Goal: Use online tool/utility: Utilize a website feature to perform a specific function

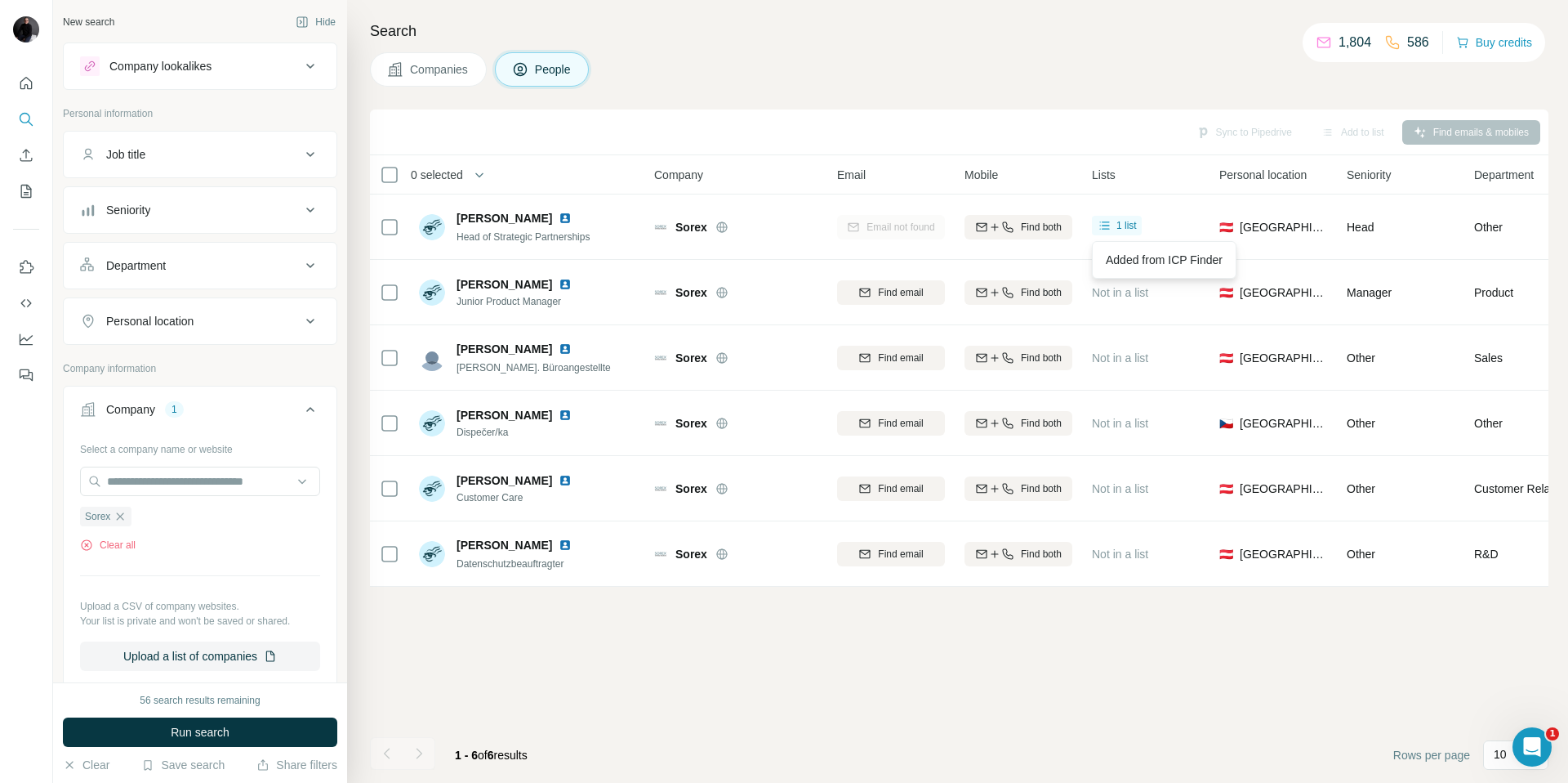
scroll to position [76, 0]
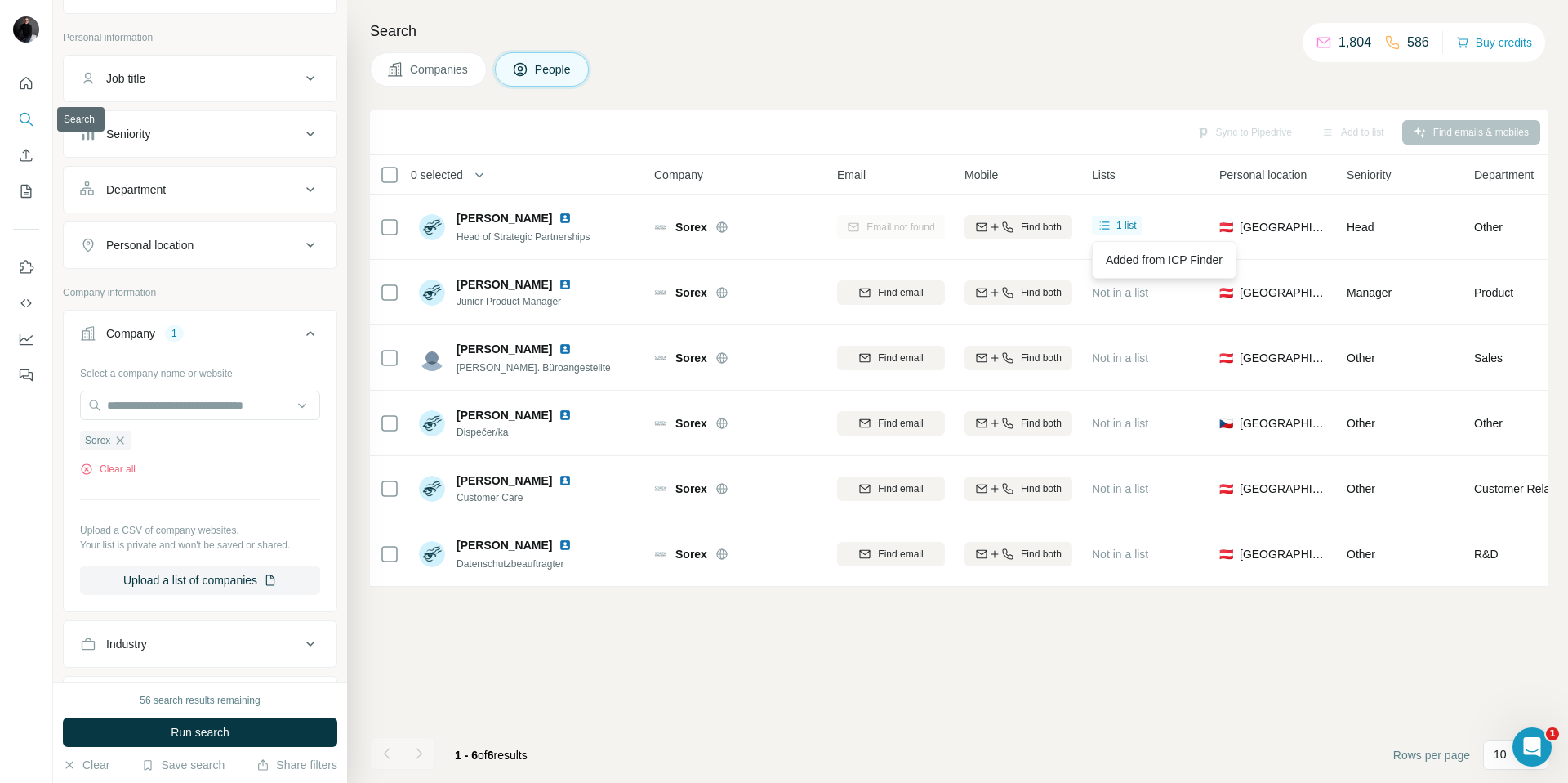
click at [28, 117] on icon "Search" at bounding box center [26, 119] width 16 height 16
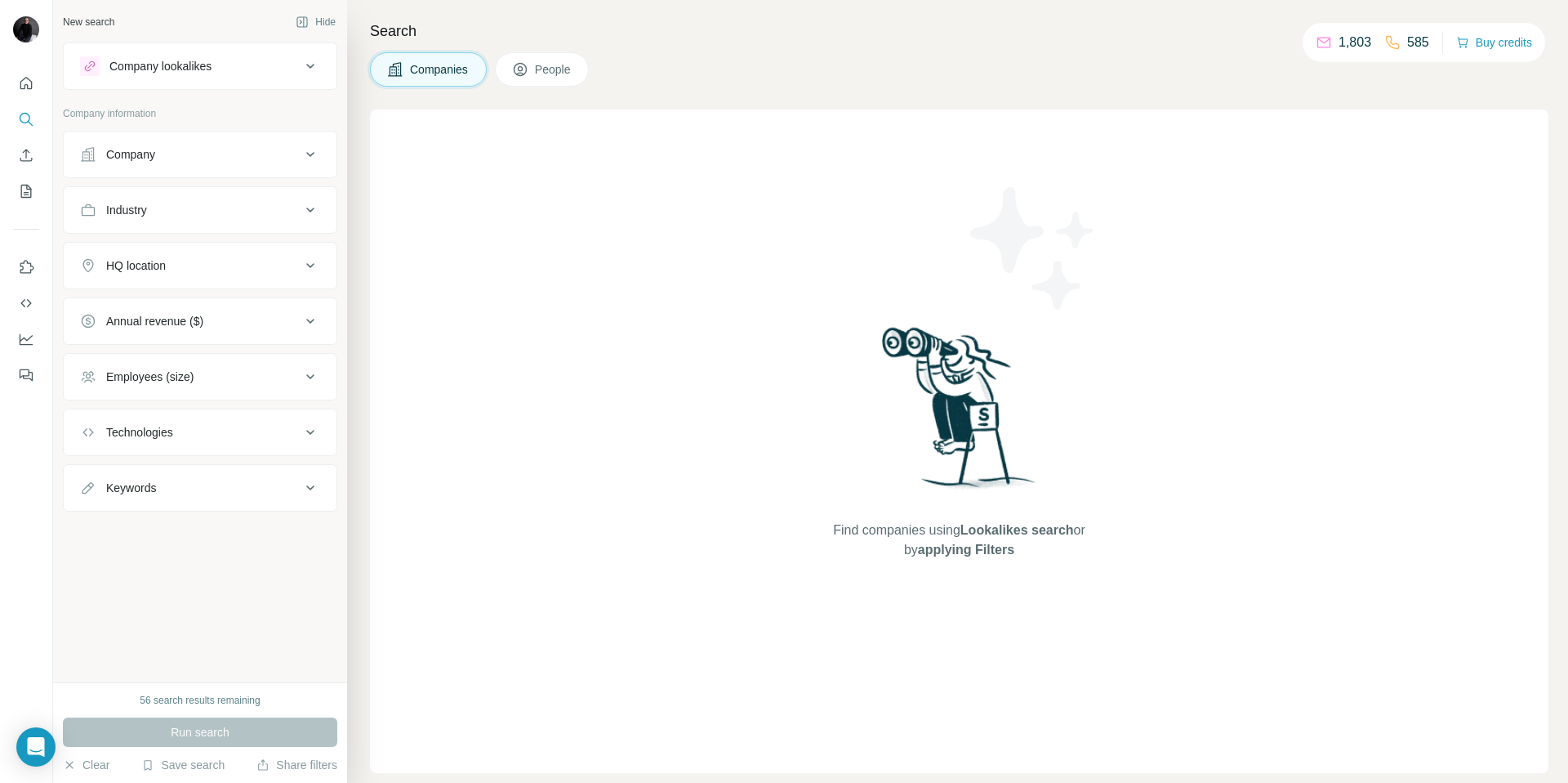
click at [189, 154] on div "Company" at bounding box center [191, 154] width 220 height 16
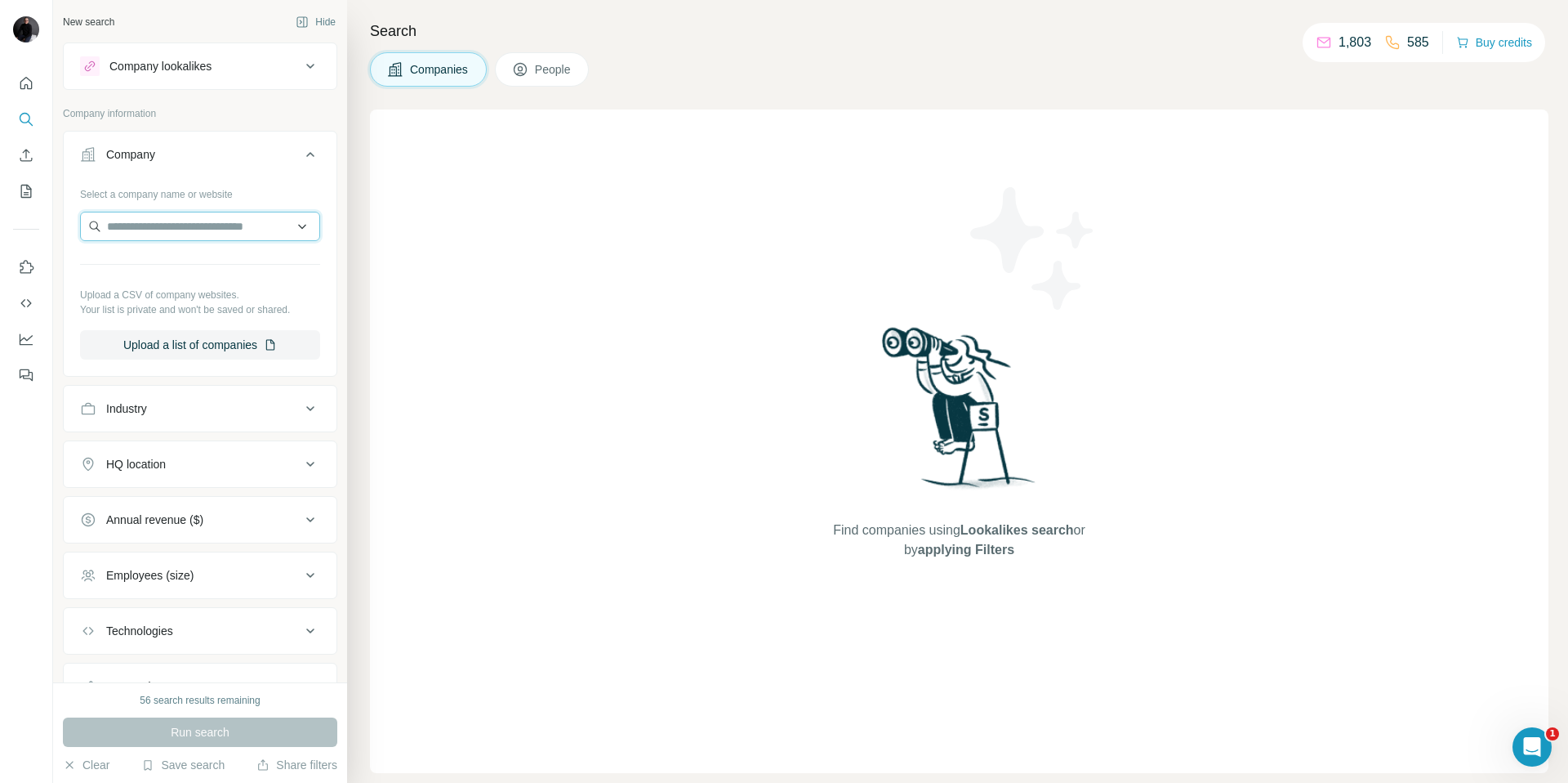
click at [154, 224] on input "text" at bounding box center [200, 226] width 241 height 30
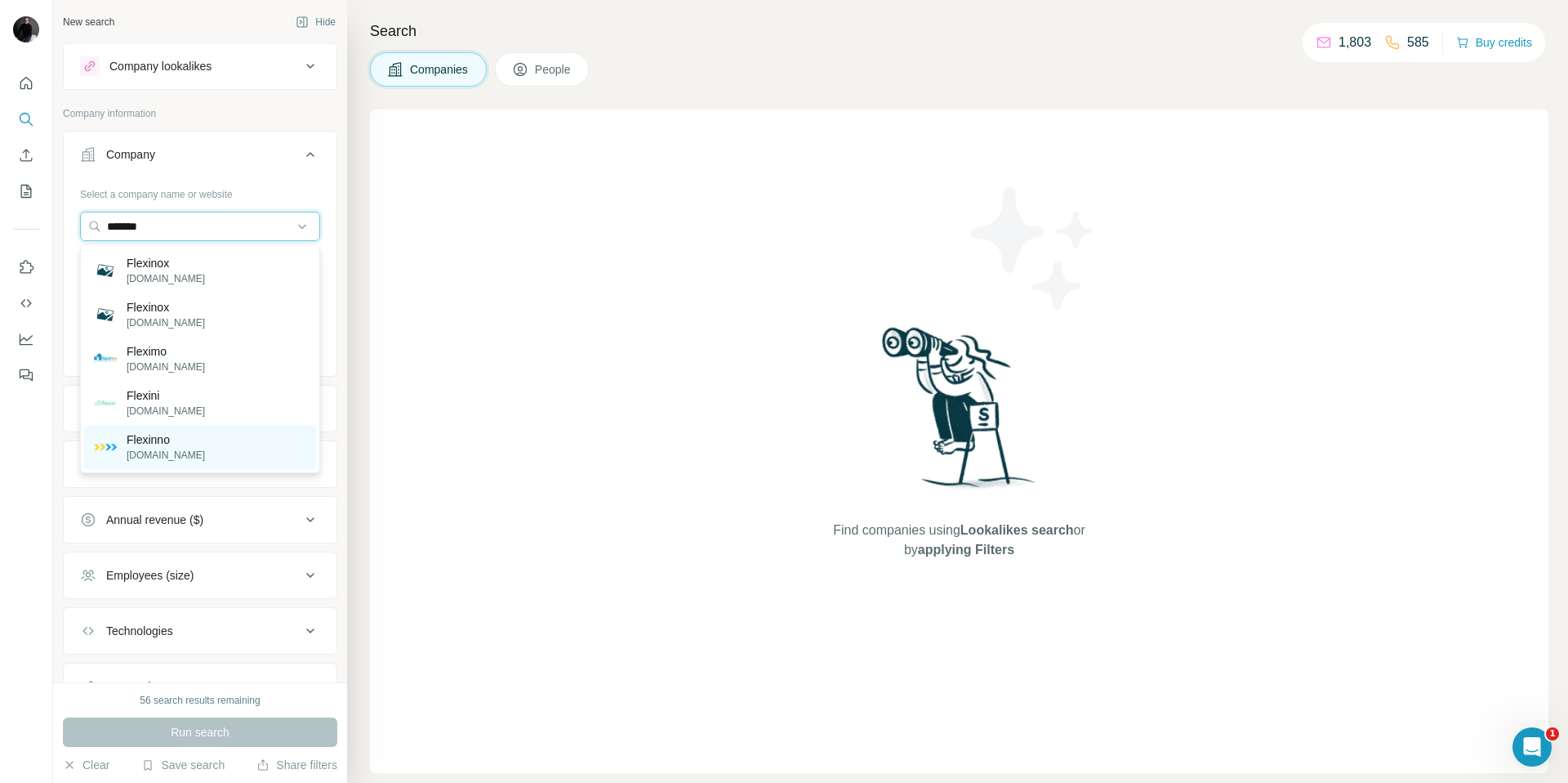
type input "*******"
click at [145, 436] on p "Flexinno" at bounding box center [166, 439] width 79 height 16
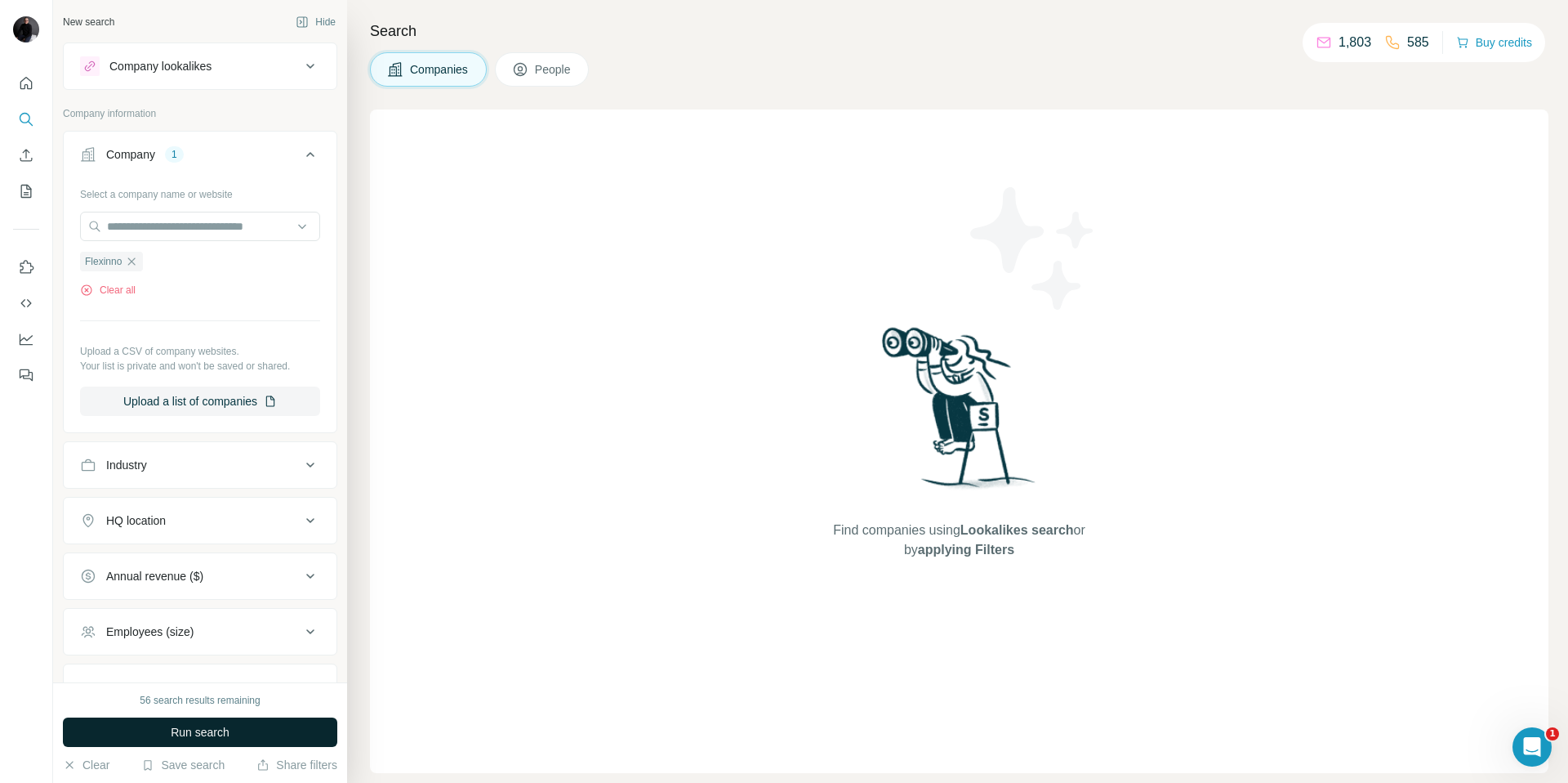
click at [242, 727] on button "Run search" at bounding box center [200, 731] width 274 height 30
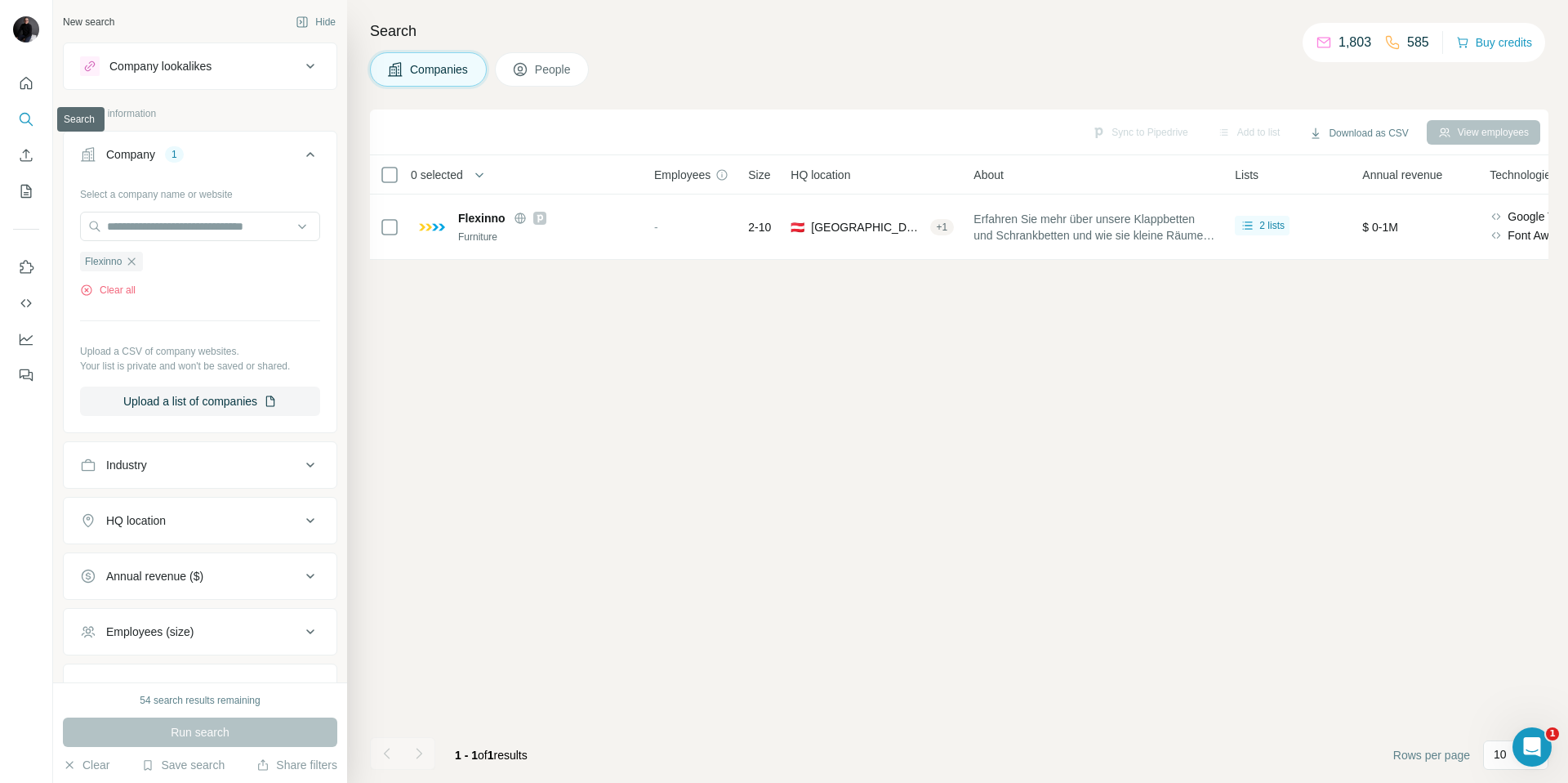
click at [25, 119] on icon "Search" at bounding box center [26, 119] width 16 height 16
click at [23, 113] on icon "Search" at bounding box center [24, 118] width 11 height 11
click at [101, 289] on button "Clear all" at bounding box center [108, 289] width 56 height 14
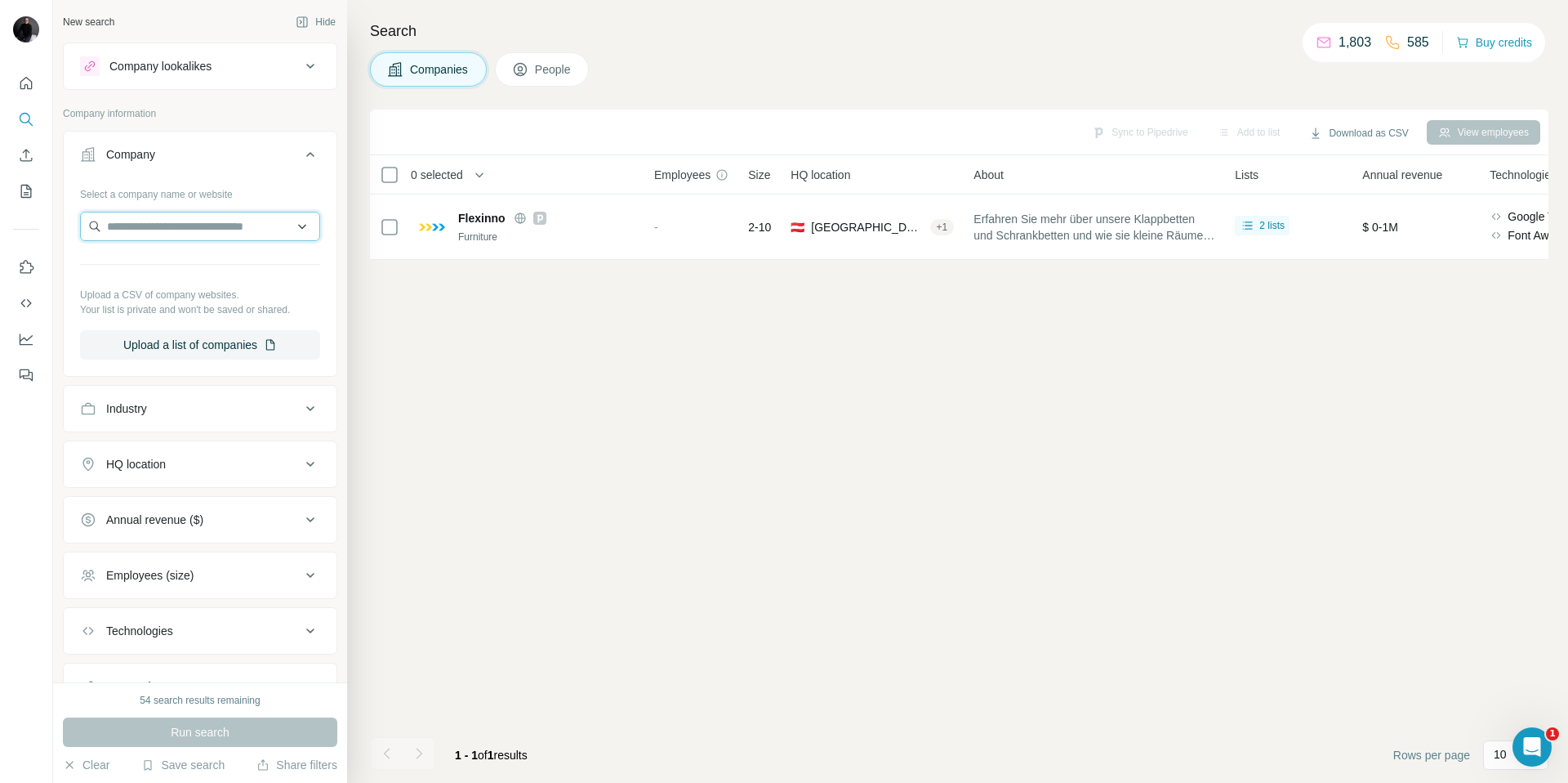
click at [147, 228] on input "text" at bounding box center [200, 226] width 241 height 30
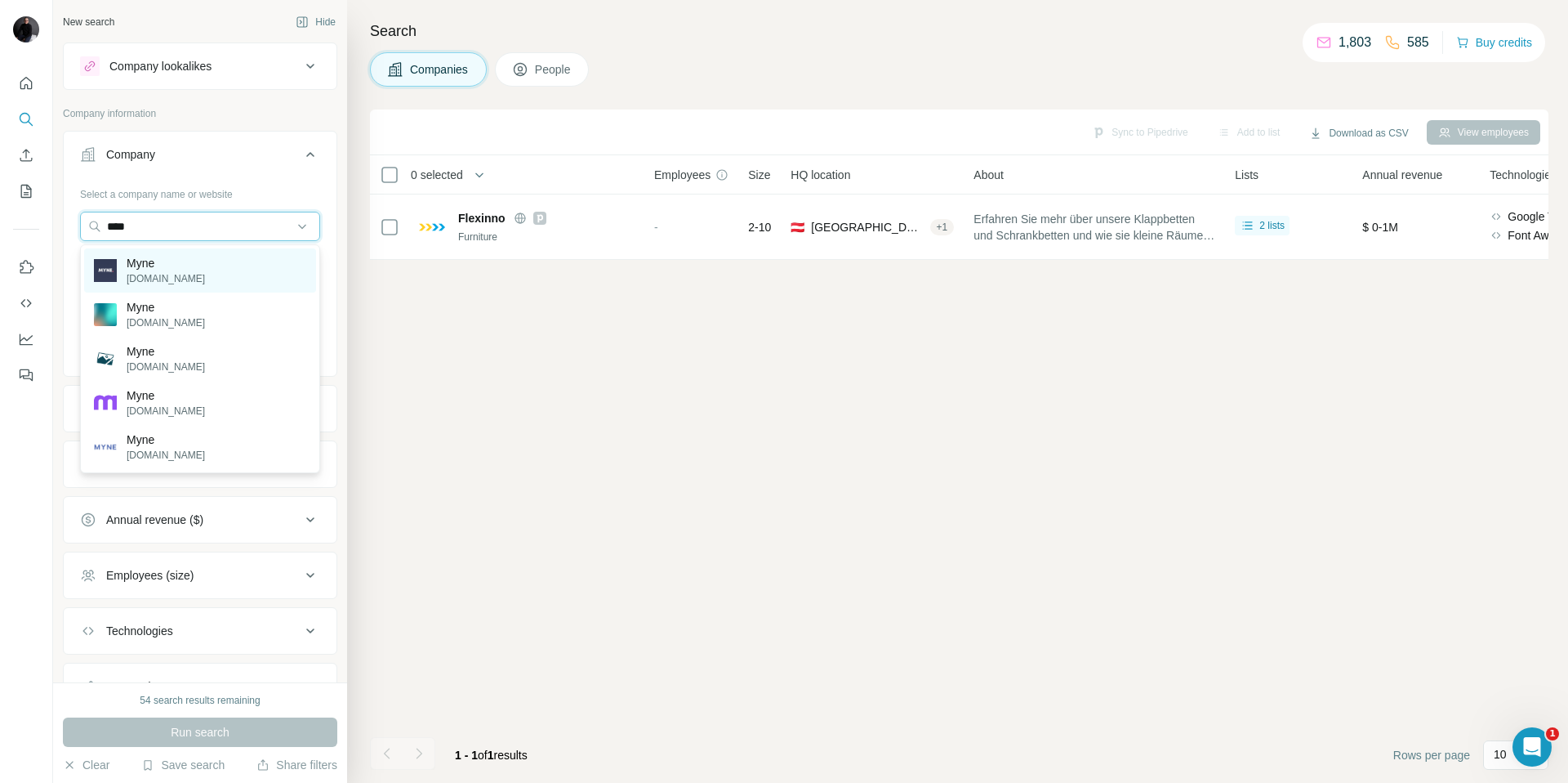
type input "****"
click at [135, 274] on p "[DOMAIN_NAME]" at bounding box center [166, 278] width 79 height 14
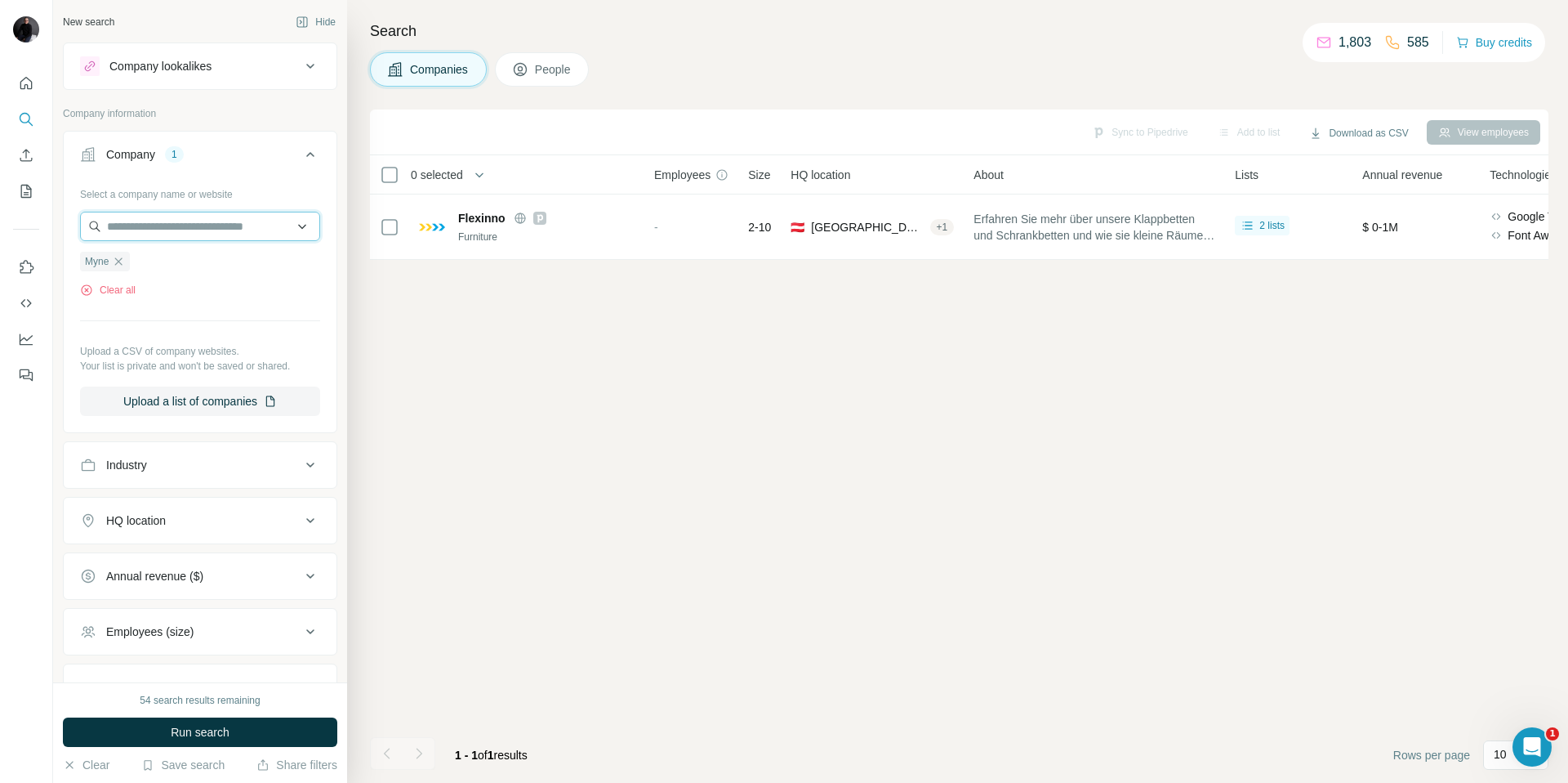
click at [235, 226] on input "text" at bounding box center [200, 226] width 241 height 30
click at [210, 304] on div "Select a company name or website Myne Clear all Upload a CSV of company website…" at bounding box center [200, 297] width 241 height 235
click at [124, 288] on button "Clear all" at bounding box center [108, 289] width 56 height 14
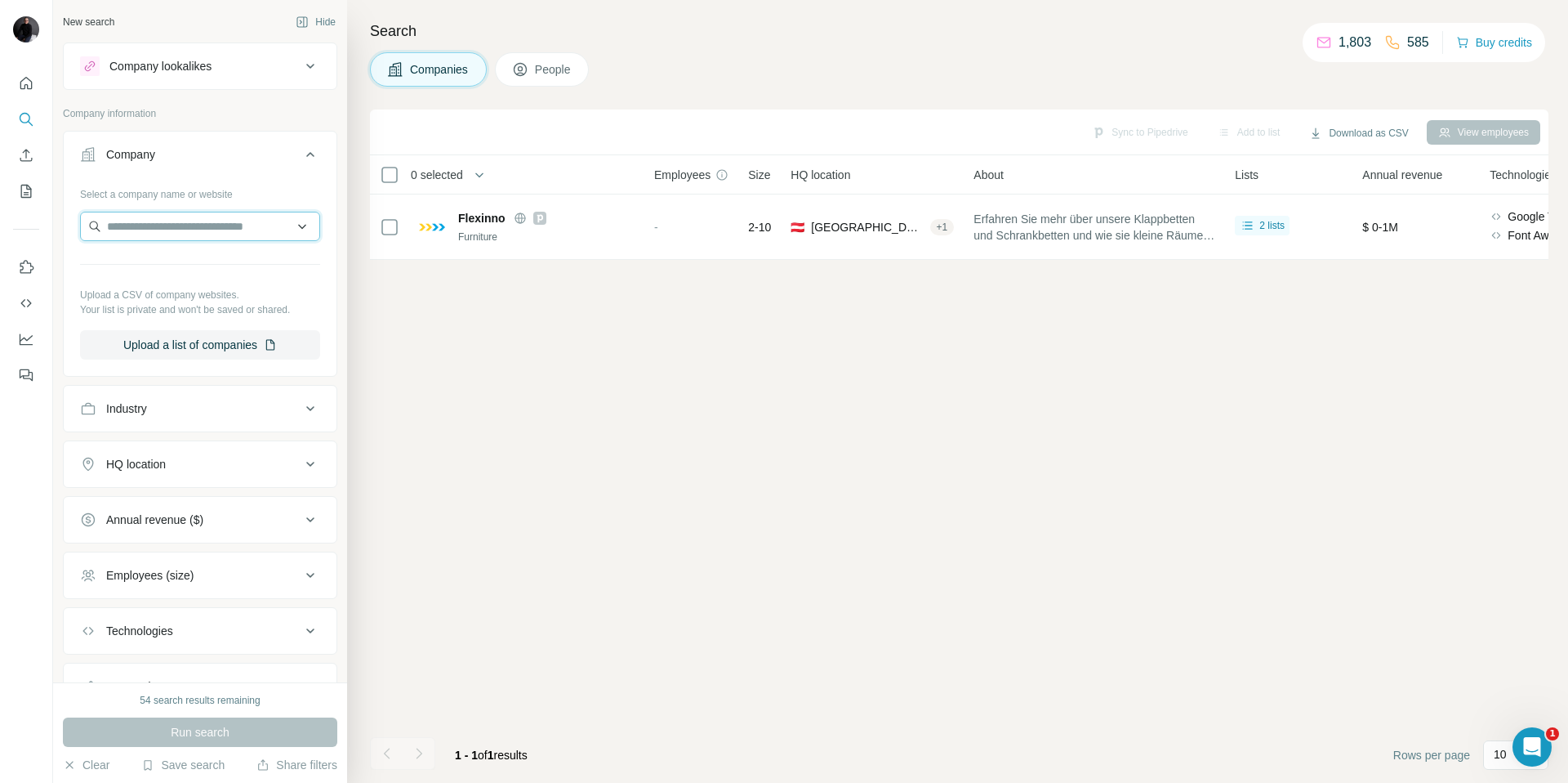
click at [167, 223] on input "text" at bounding box center [200, 226] width 241 height 30
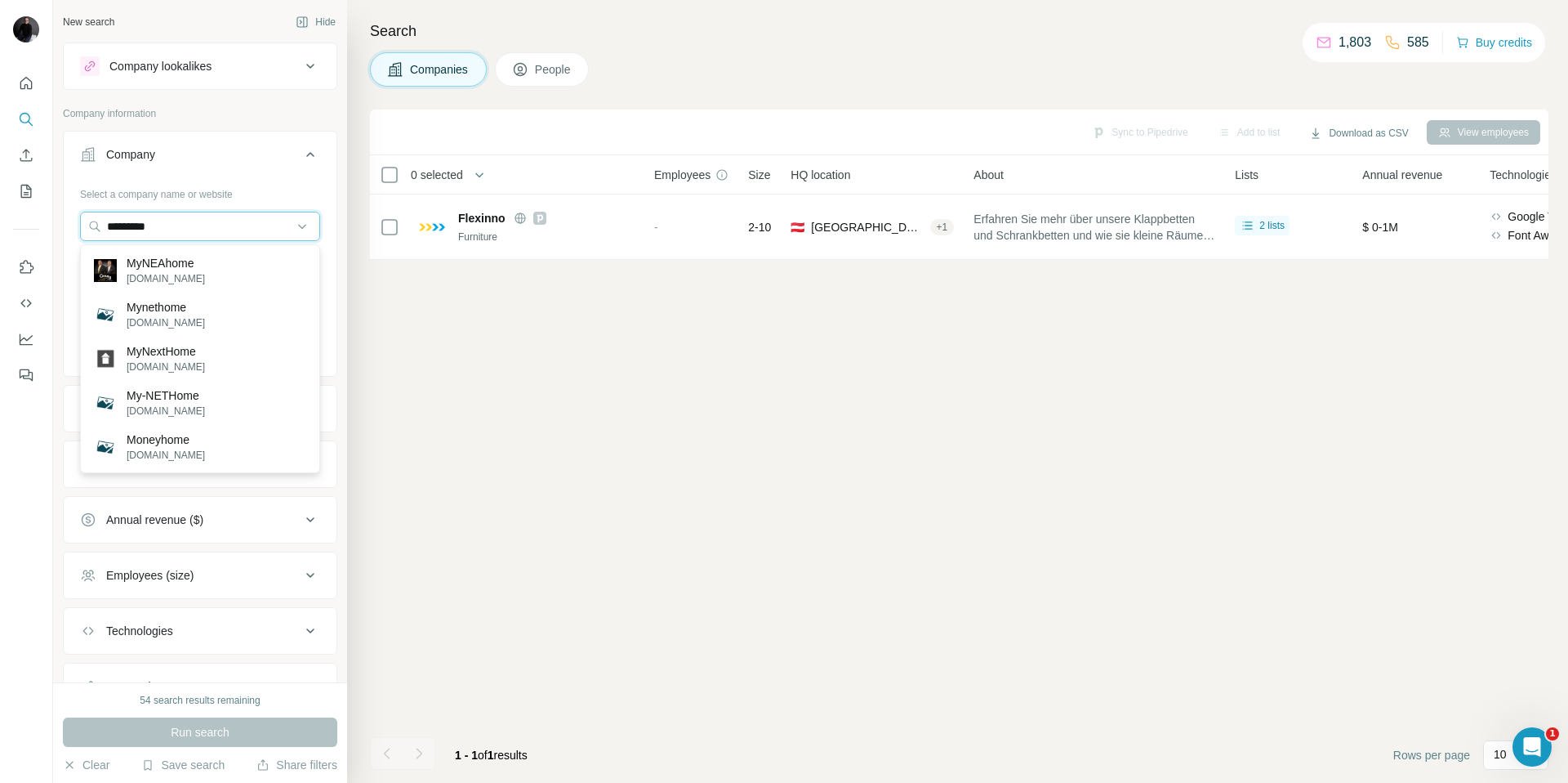
type input "**********"
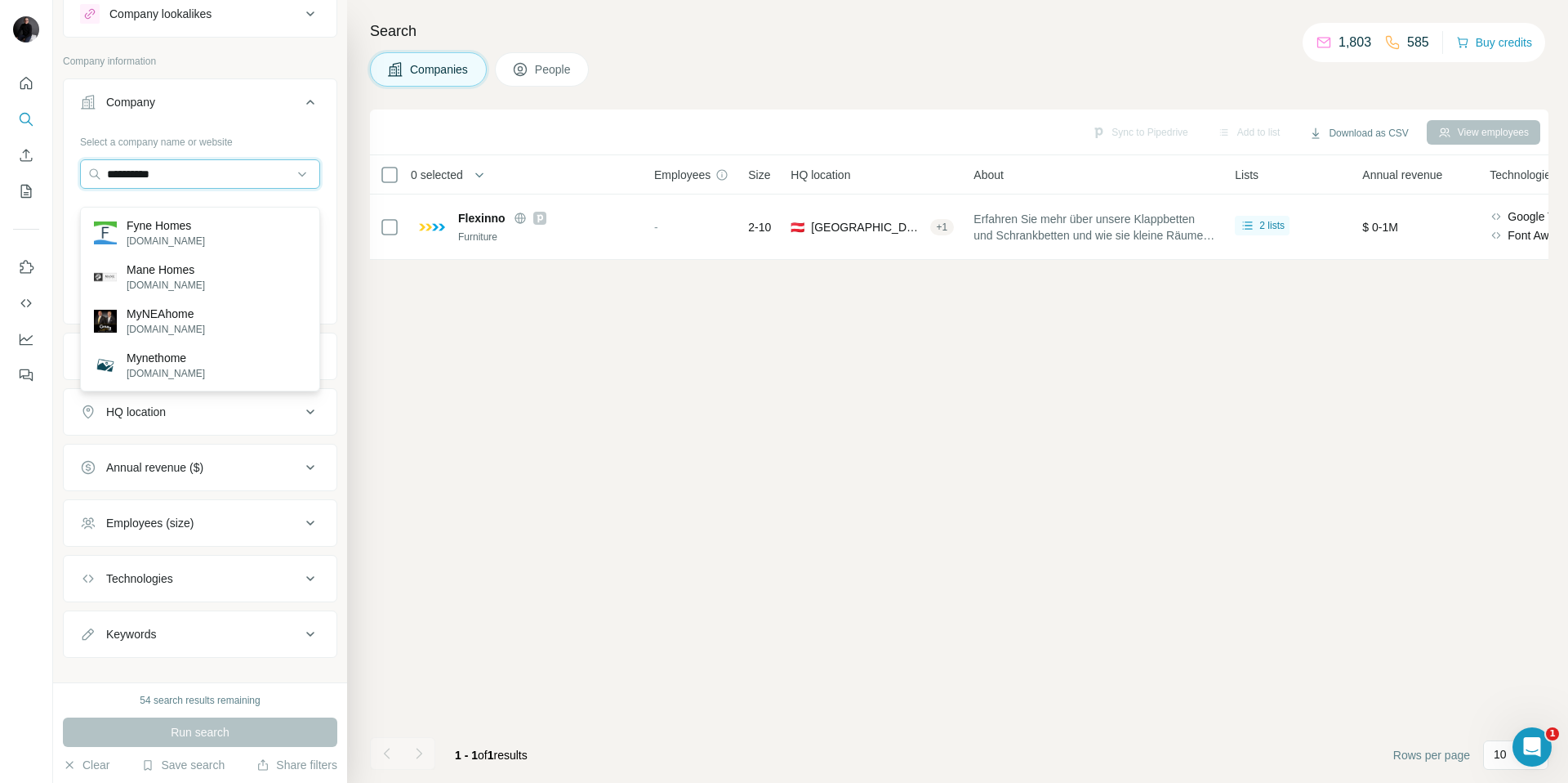
scroll to position [55, 0]
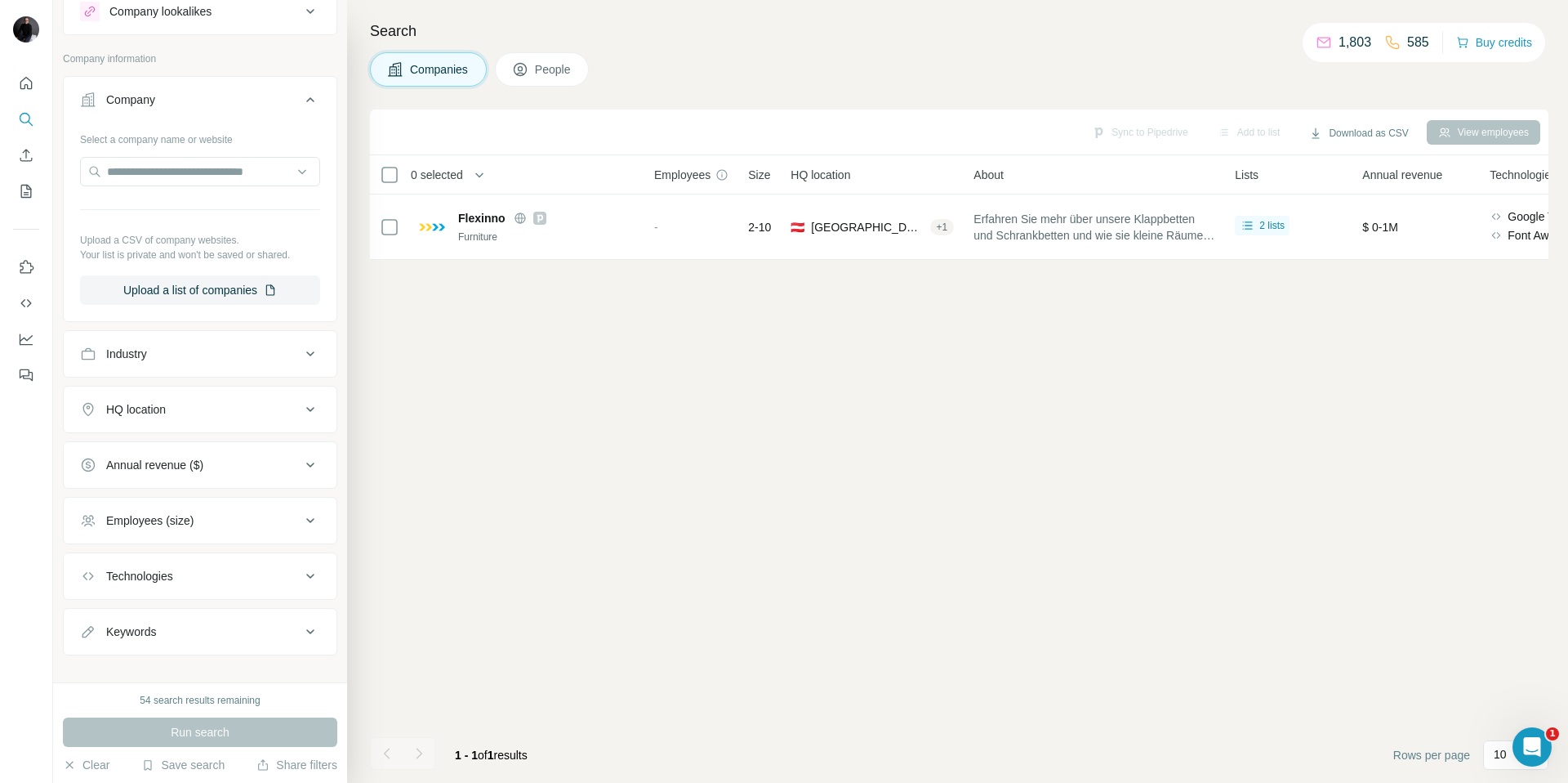
click at [214, 84] on button "Company" at bounding box center [199, 104] width 273 height 46
